Goal: Information Seeking & Learning: Compare options

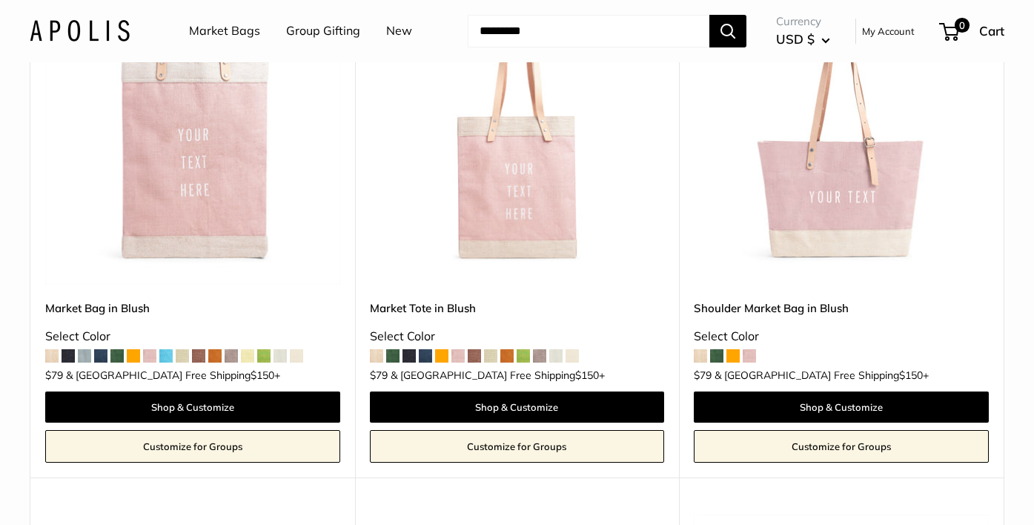
scroll to position [250, 0]
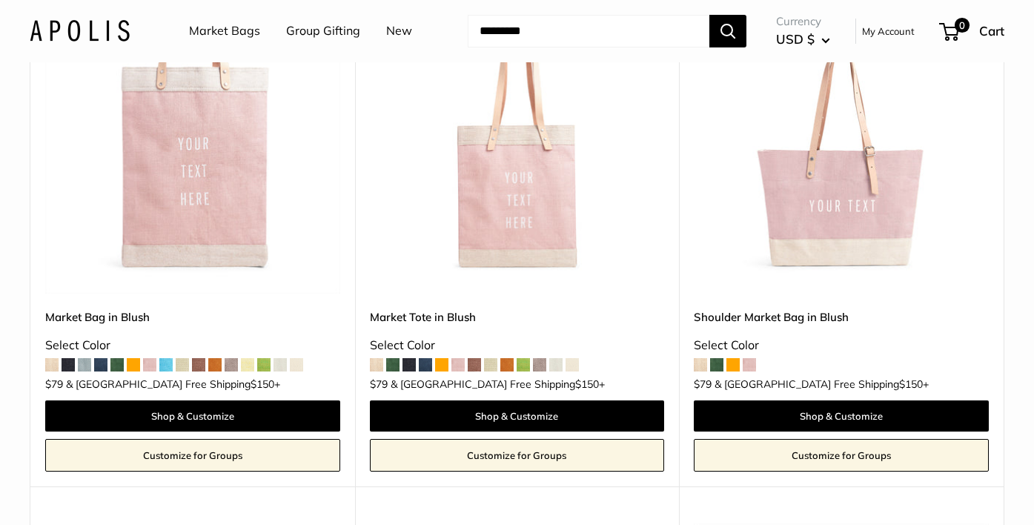
click at [390, 365] on span at bounding box center [392, 364] width 13 height 13
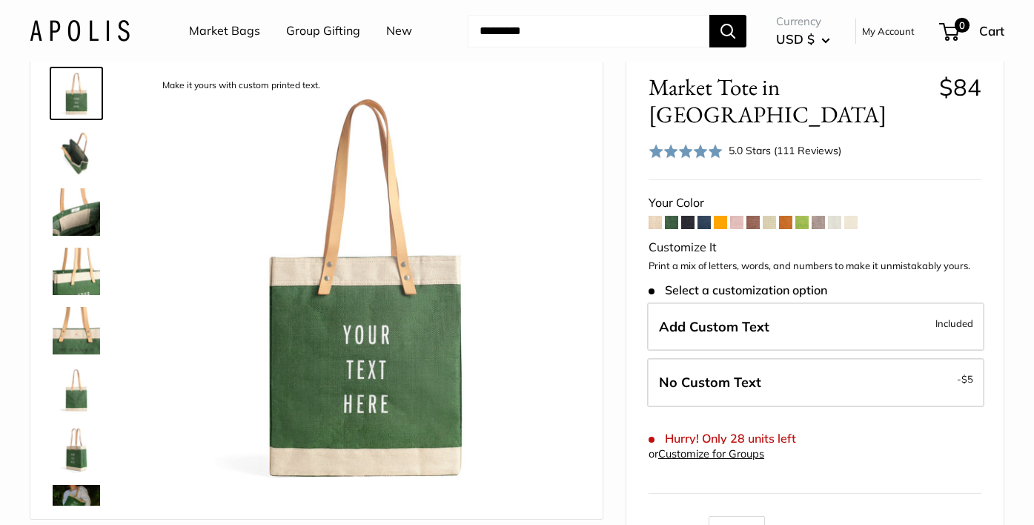
scroll to position [56, 0]
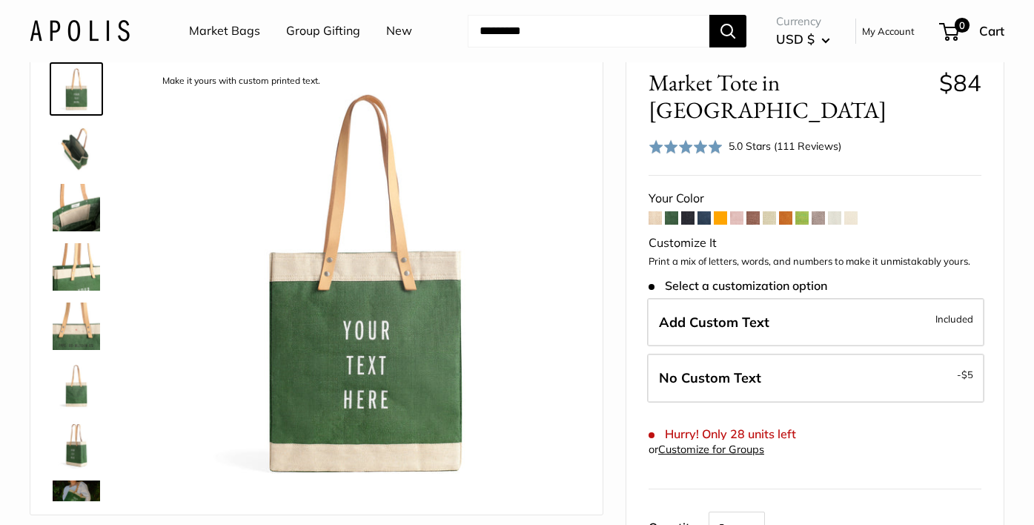
click at [85, 488] on img at bounding box center [76, 503] width 47 height 47
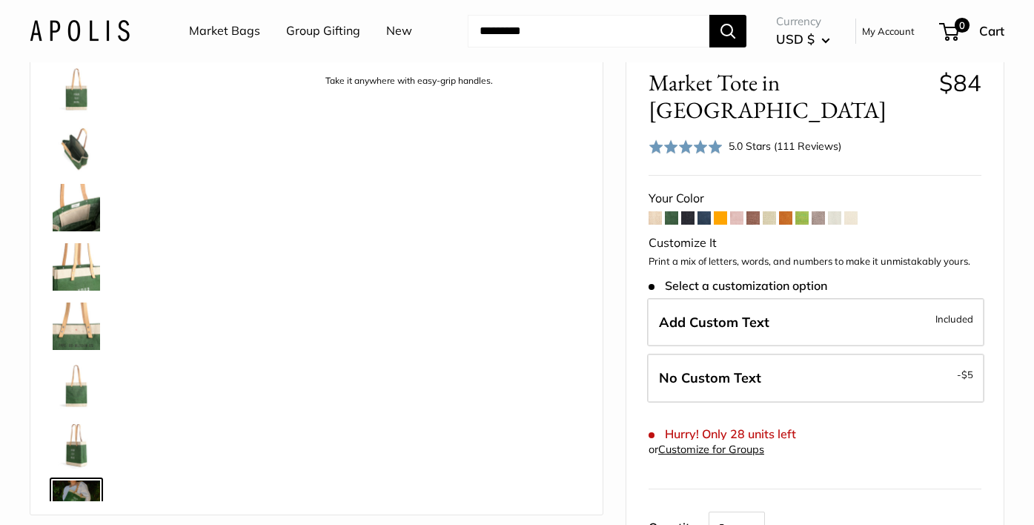
scroll to position [224, 0]
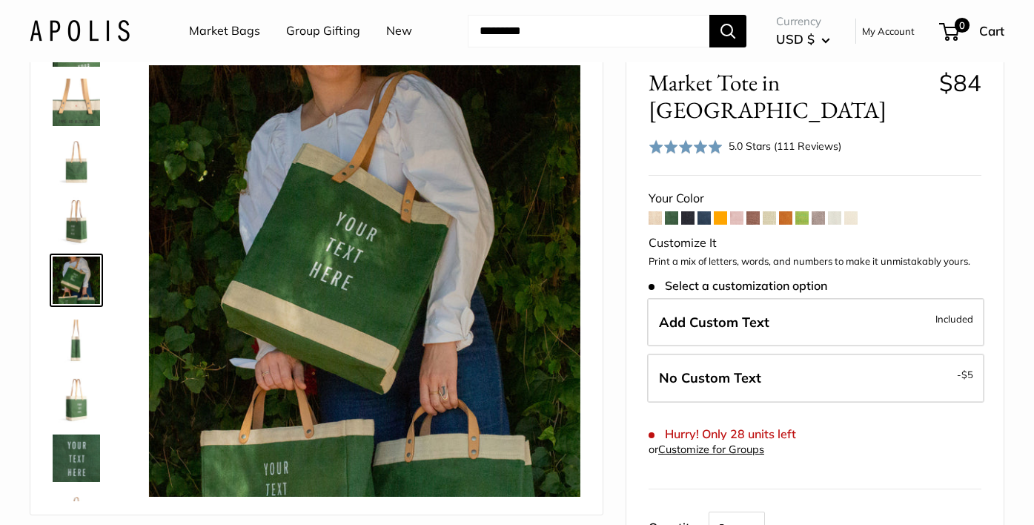
click at [86, 407] on img at bounding box center [76, 398] width 47 height 47
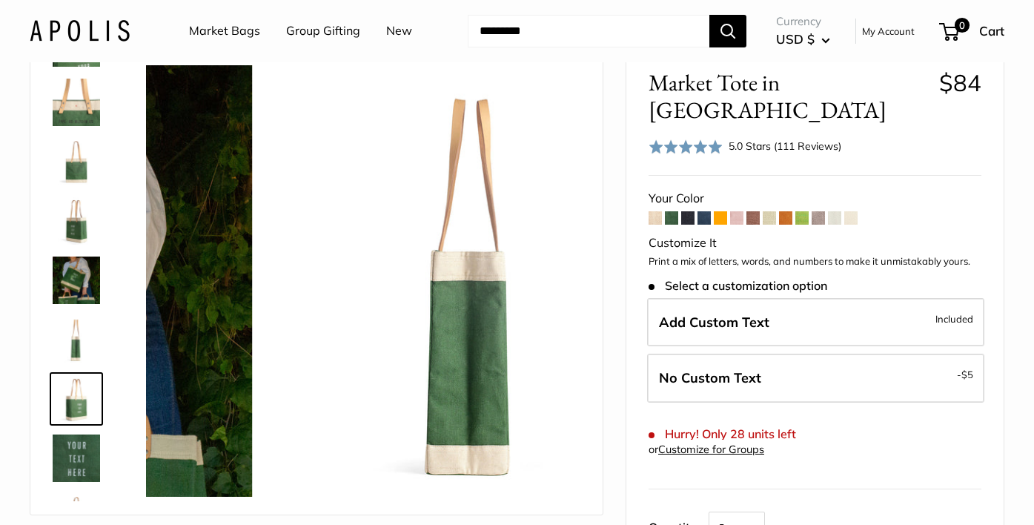
scroll to position [273, 0]
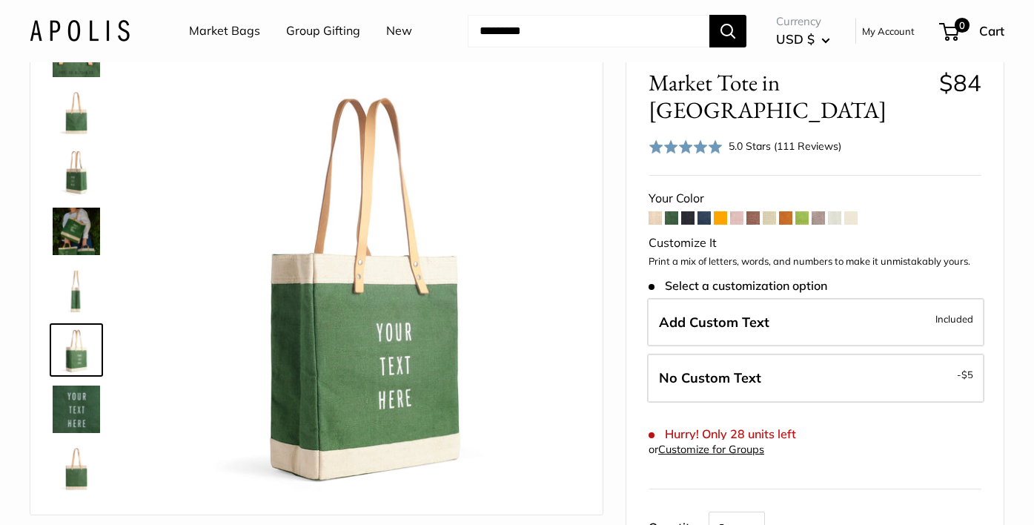
click at [97, 237] on img at bounding box center [76, 230] width 47 height 47
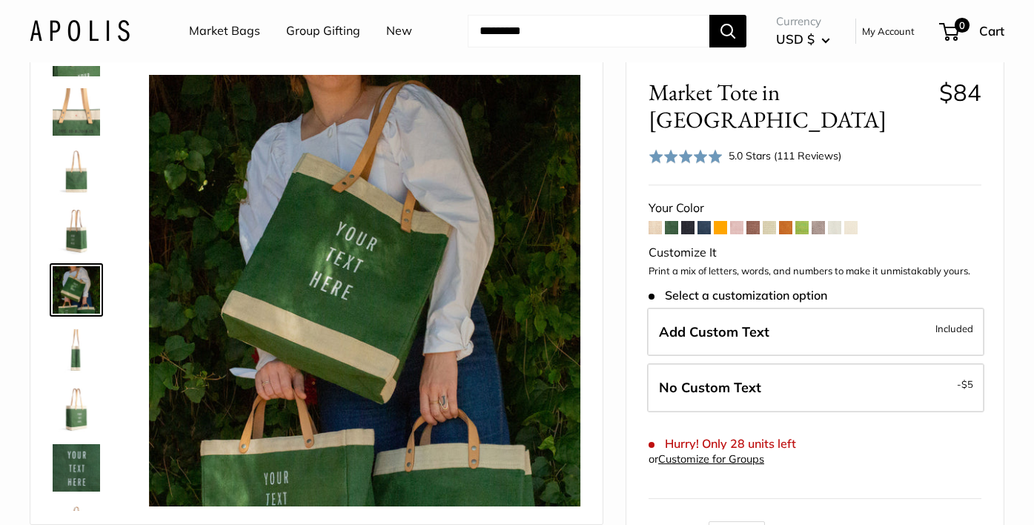
scroll to position [43, 0]
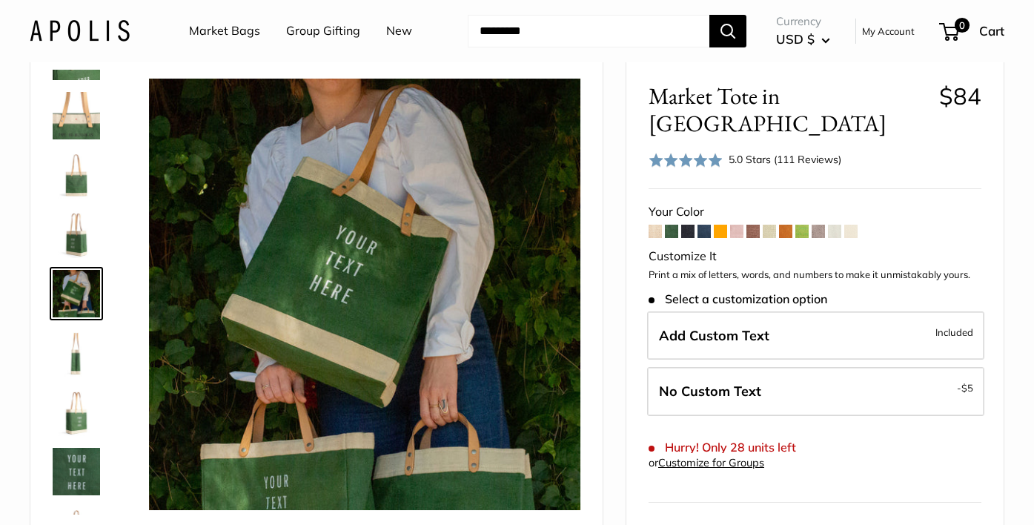
click at [704, 224] on span at bounding box center [703, 230] width 13 height 13
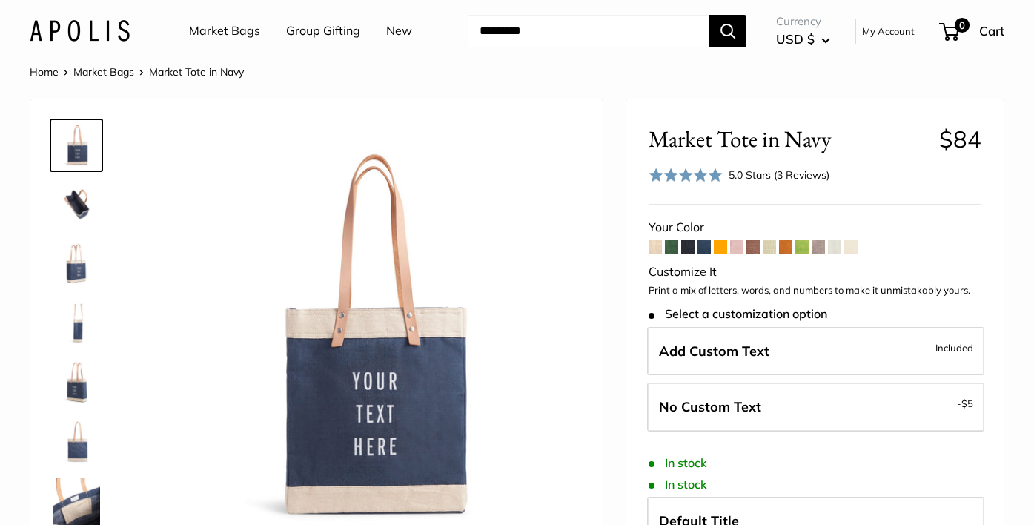
scroll to position [1, 0]
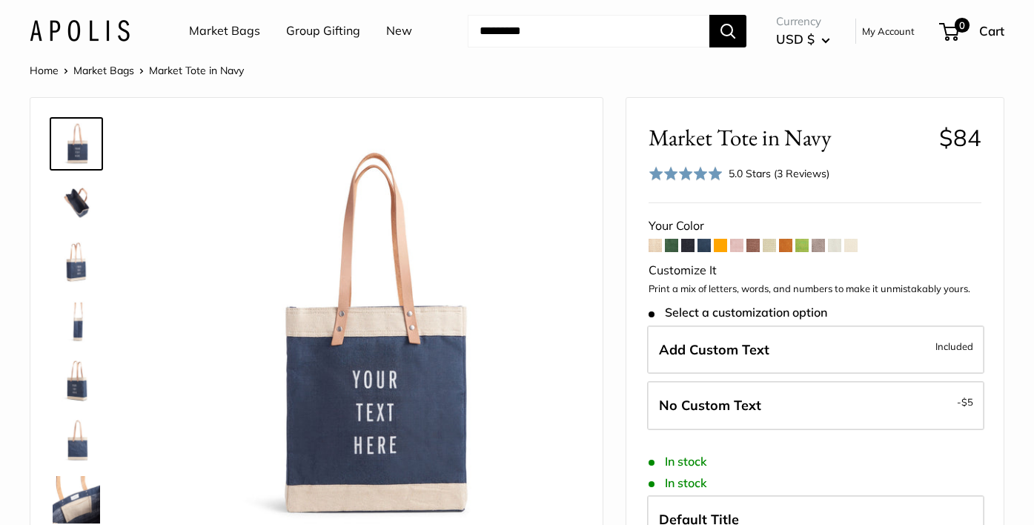
click at [755, 242] on span at bounding box center [752, 245] width 13 height 13
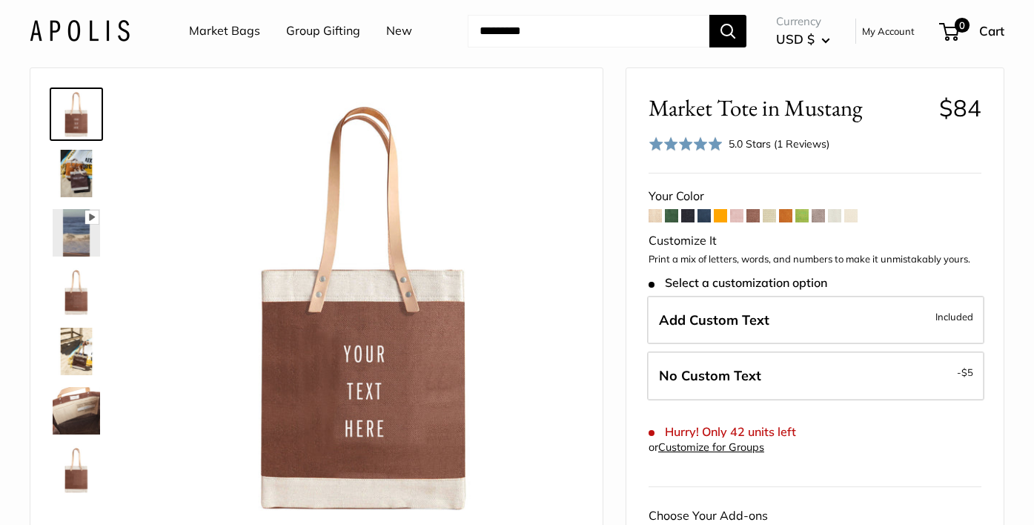
scroll to position [32, 0]
click at [70, 407] on img at bounding box center [76, 409] width 47 height 47
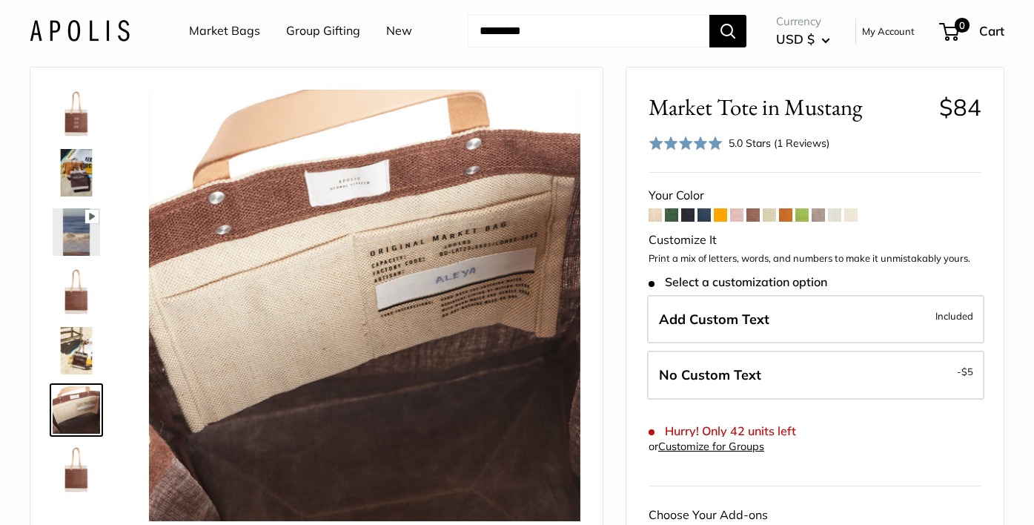
click at [240, 32] on link "Market Bags" at bounding box center [224, 31] width 71 height 22
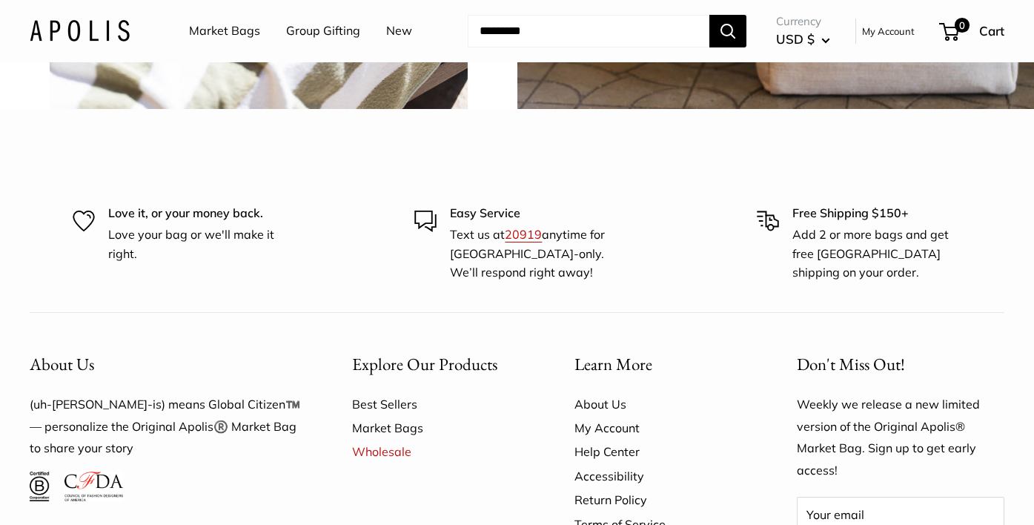
scroll to position [3562, 0]
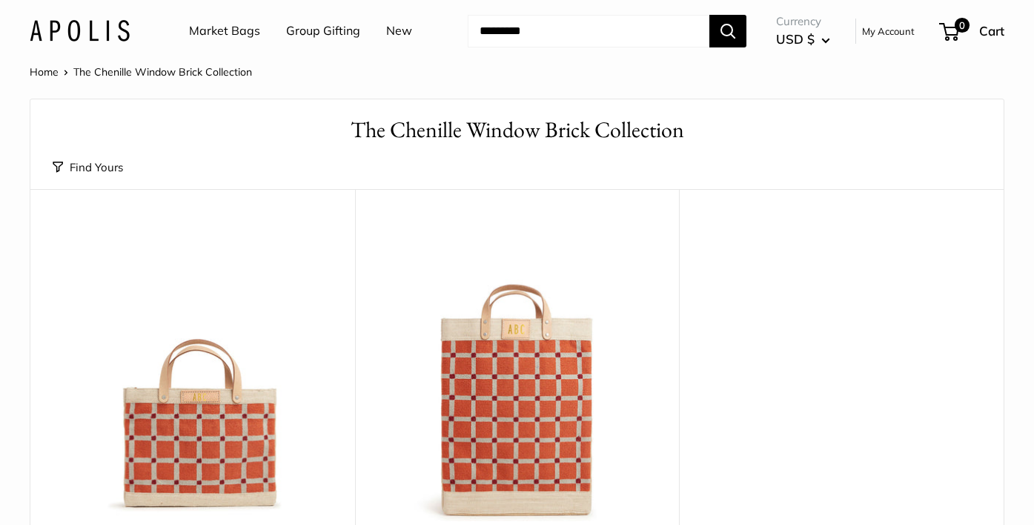
click at [234, 34] on link "Market Bags" at bounding box center [224, 31] width 71 height 22
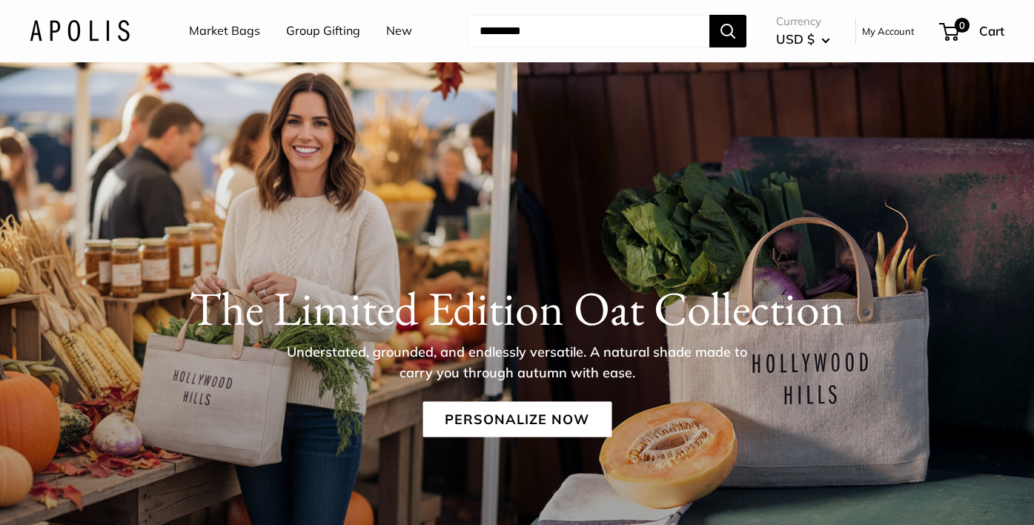
click at [393, 30] on link "New" at bounding box center [399, 31] width 26 height 22
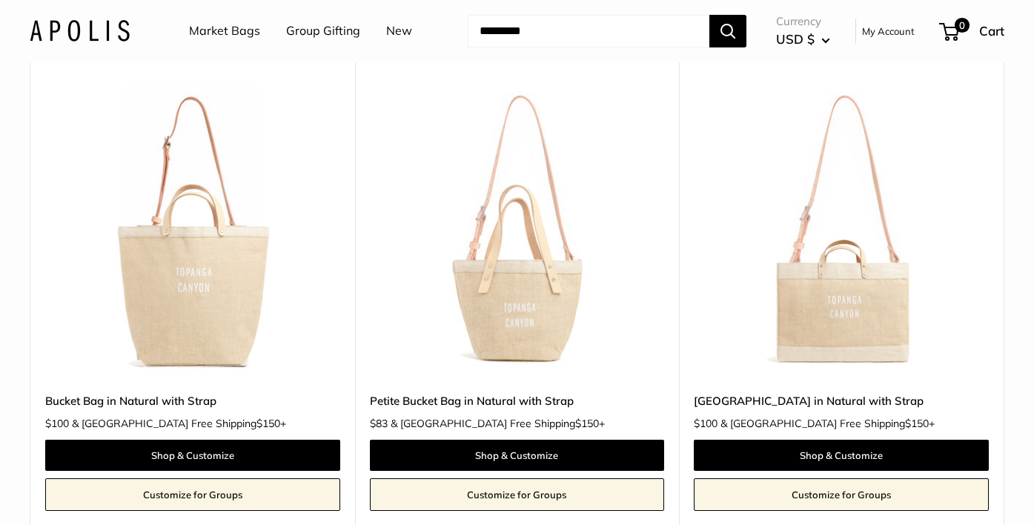
scroll to position [1220, 0]
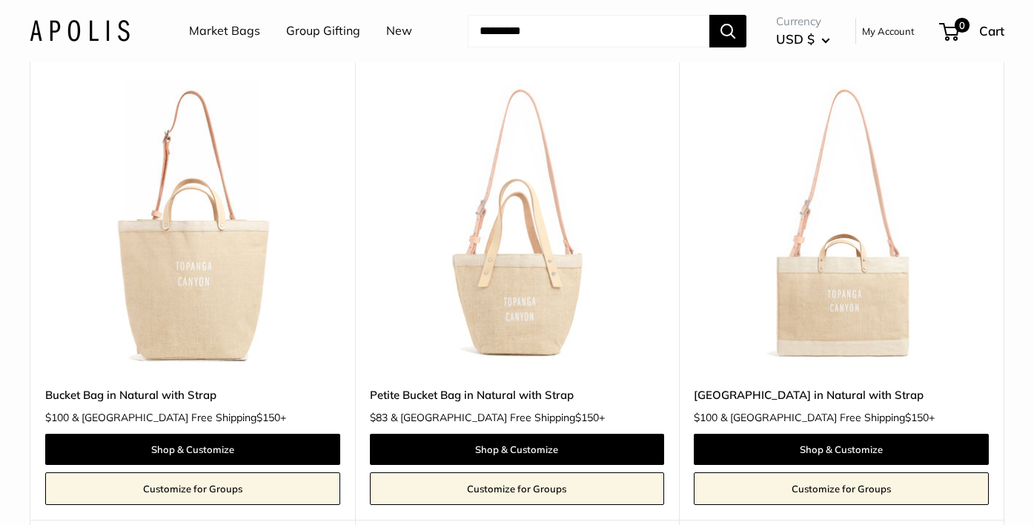
click at [0, 0] on img at bounding box center [0, 0] width 0 height 0
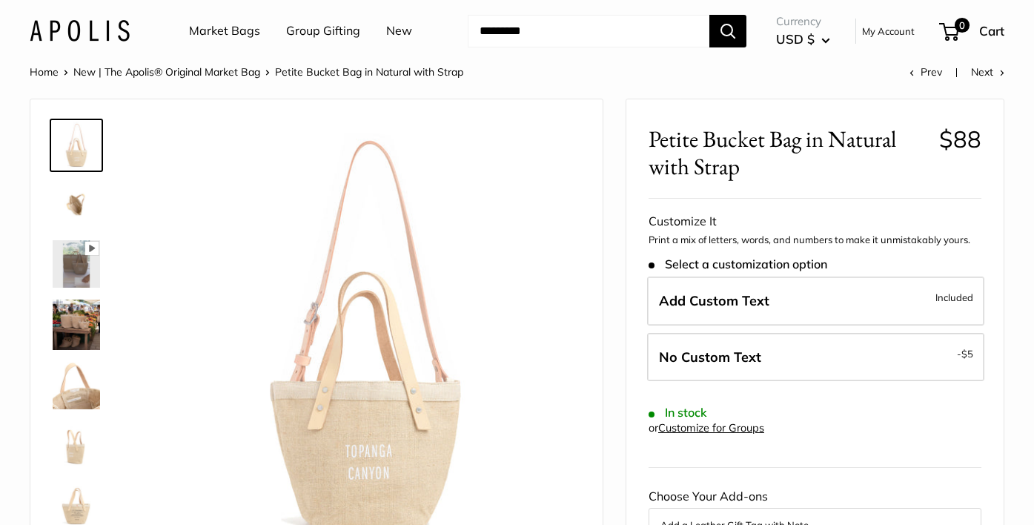
click at [93, 397] on img at bounding box center [76, 385] width 47 height 47
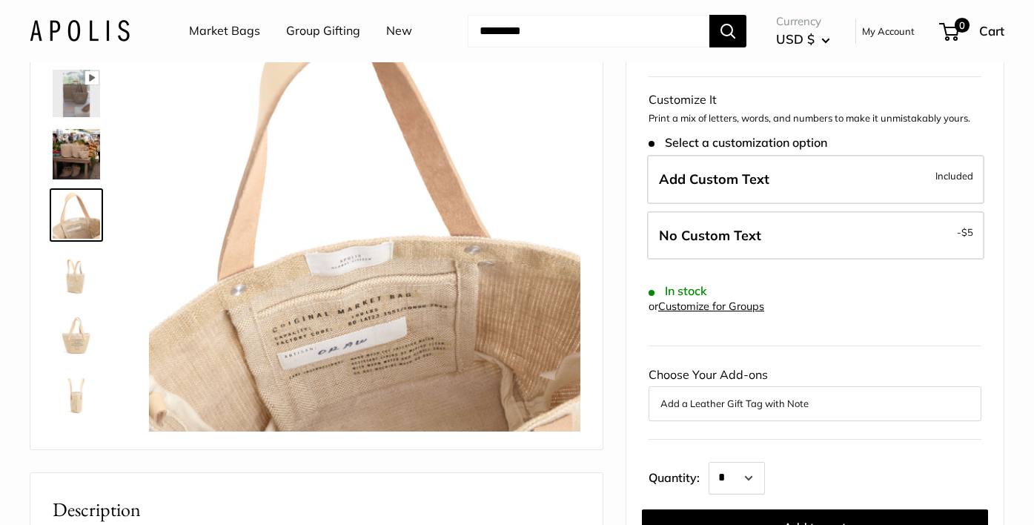
scroll to position [123, 0]
